Goal: Task Accomplishment & Management: Use online tool/utility

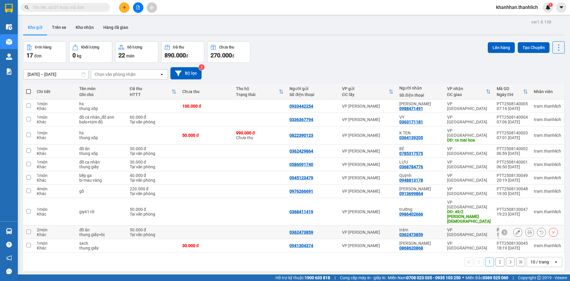
click at [535, 226] on tr "2 món Khác đồ ăn thung giấy+bị 50.000 đ Tại văn phòng 0362473859 VP Phan Thiết …" at bounding box center [294, 232] width 542 height 13
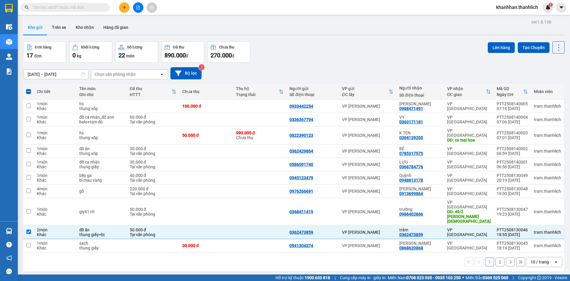
click at [536, 259] on div "10 / trang" at bounding box center [540, 262] width 18 height 6
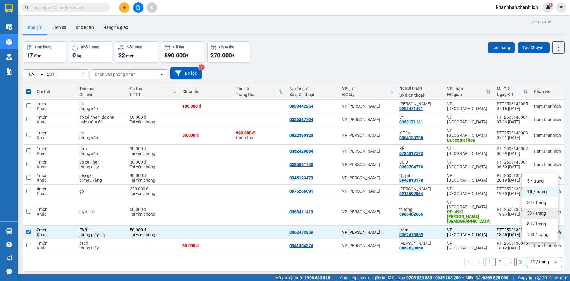
click at [535, 214] on span "50 / trang" at bounding box center [536, 213] width 19 height 6
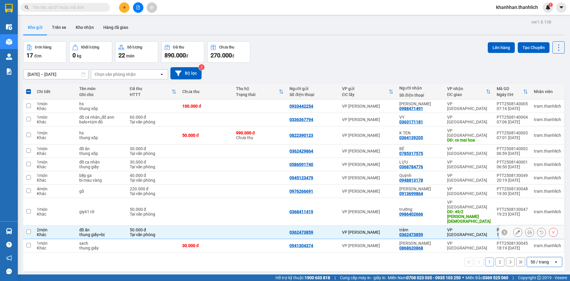
checkbox input "false"
